Goal: Task Accomplishment & Management: Use online tool/utility

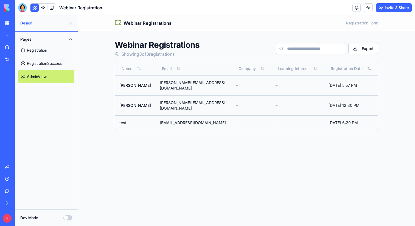
click at [35, 48] on link "Registration" at bounding box center [46, 50] width 56 height 13
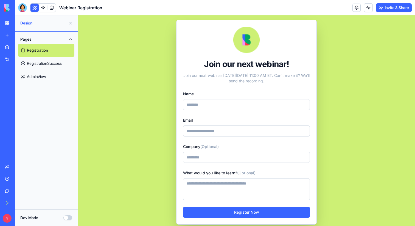
click at [389, 8] on button "Invite & Share" at bounding box center [394, 7] width 36 height 9
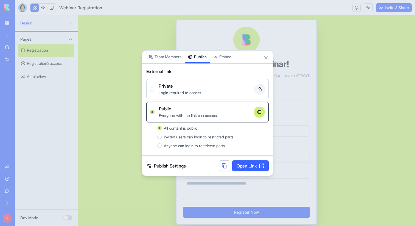
click at [224, 167] on button at bounding box center [224, 165] width 11 height 11
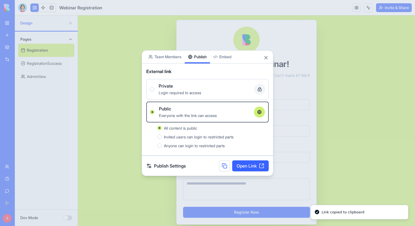
click at [341, 129] on div at bounding box center [207, 113] width 415 height 226
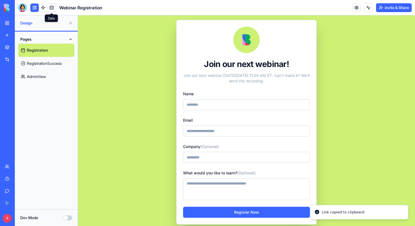
click at [52, 7] on link at bounding box center [52, 8] width 8 height 8
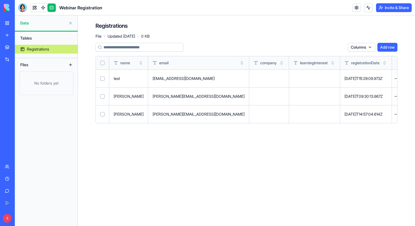
click at [387, 5] on button "Invite & Share" at bounding box center [394, 7] width 36 height 9
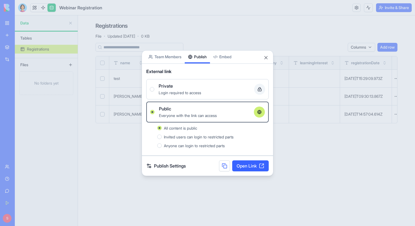
click at [225, 167] on button at bounding box center [224, 165] width 11 height 11
click at [266, 58] on button "Close" at bounding box center [266, 57] width 5 height 5
